Goal: Information Seeking & Learning: Find specific fact

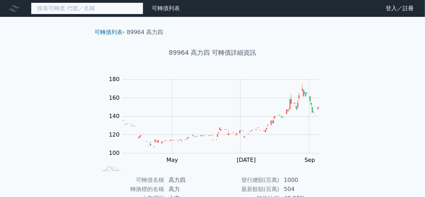
click at [78, 7] on input at bounding box center [87, 8] width 112 height 12
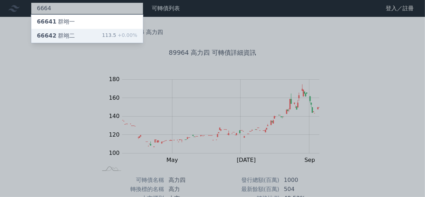
type input "6664"
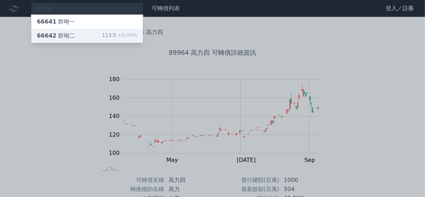
click at [69, 33] on div "66642 群翊二" at bounding box center [56, 36] width 38 height 8
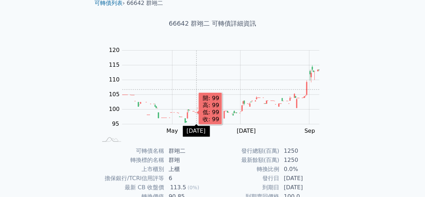
scroll to position [70, 0]
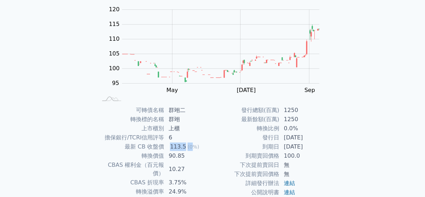
drag, startPoint x: 170, startPoint y: 146, endPoint x: 189, endPoint y: 147, distance: 19.7
click at [189, 147] on td "113.5 (0%)" at bounding box center [189, 146] width 48 height 9
drag, startPoint x: 180, startPoint y: 156, endPoint x: 187, endPoint y: 156, distance: 6.7
click at [187, 156] on td "90.85" at bounding box center [189, 156] width 48 height 9
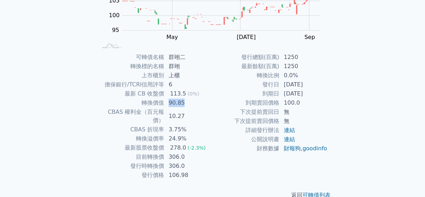
scroll to position [128, 0]
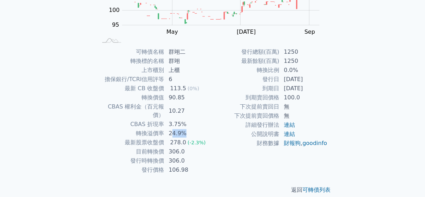
drag, startPoint x: 171, startPoint y: 125, endPoint x: 186, endPoint y: 125, distance: 15.1
click at [186, 129] on td "24.9%" at bounding box center [189, 133] width 48 height 9
drag, startPoint x: 134, startPoint y: 142, endPoint x: 180, endPoint y: 143, distance: 45.7
click at [180, 147] on tr "目前轉換價 306.0" at bounding box center [154, 151] width 115 height 9
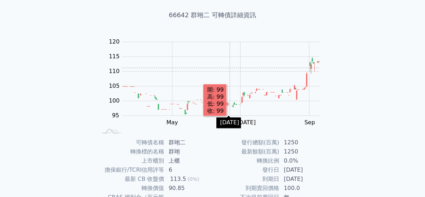
scroll to position [70, 0]
